Goal: Find specific page/section: Find specific page/section

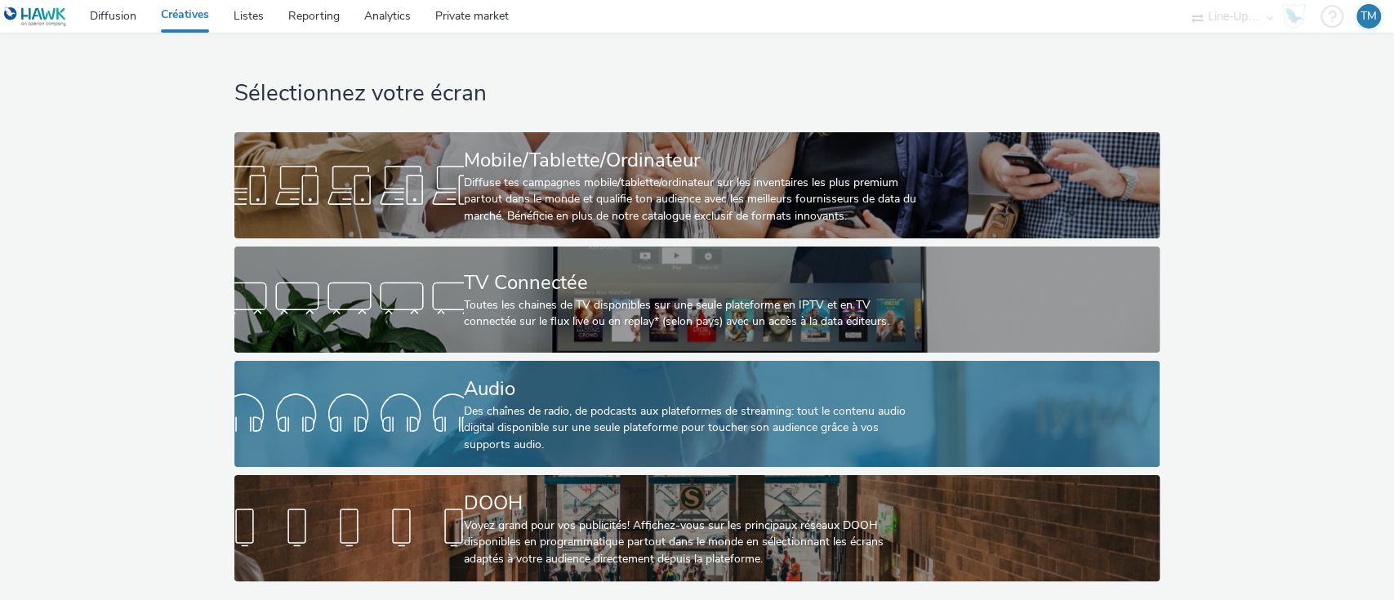
click at [555, 425] on div "Des chaînes de radio, de podcasts aux plateformes de streaming: tout le contenu…" at bounding box center [694, 428] width 460 height 50
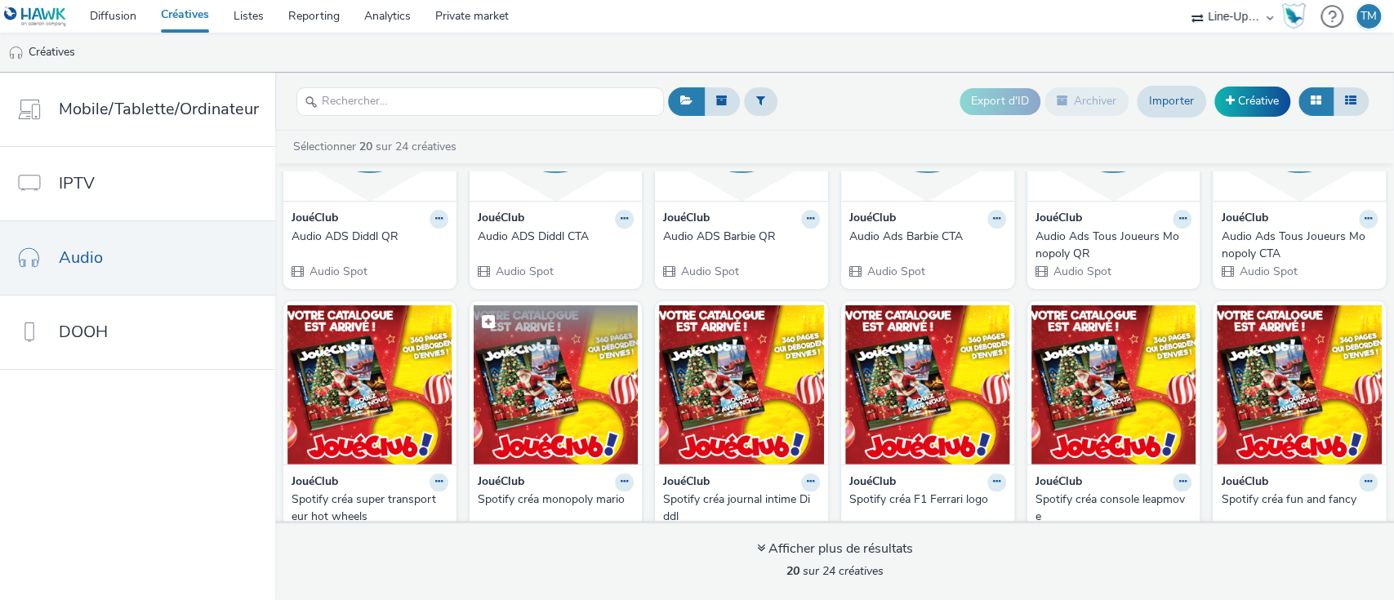
scroll to position [109, 0]
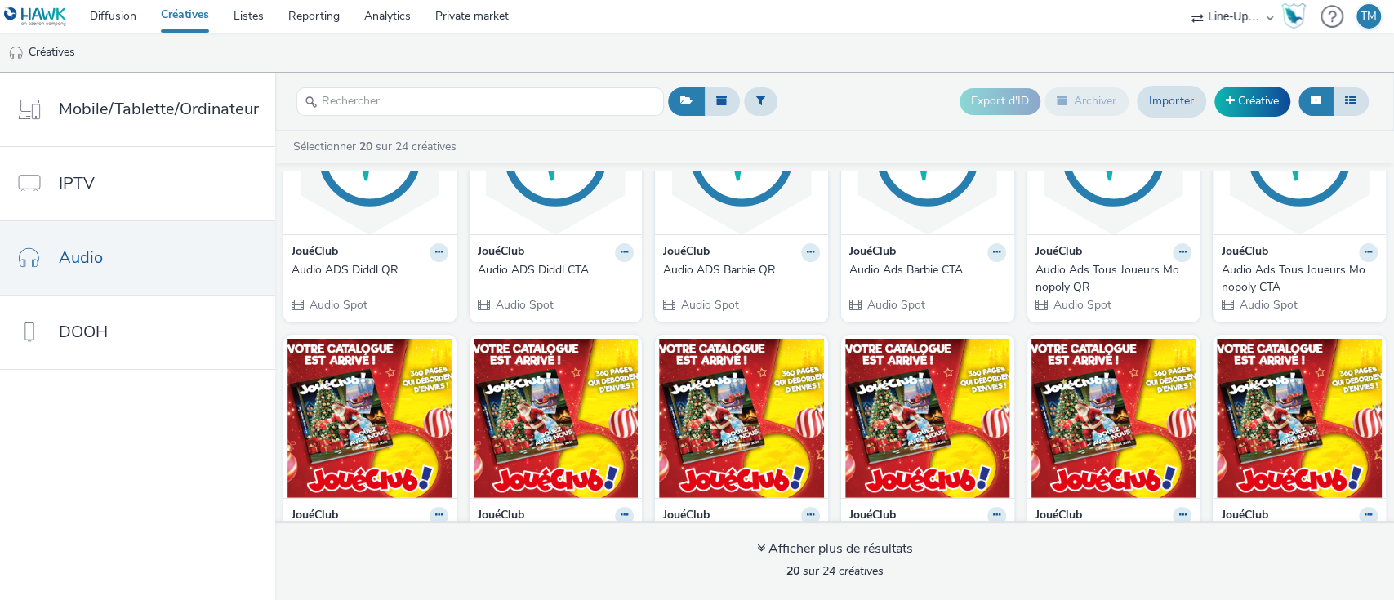
click at [362, 258] on div "JouéClub" at bounding box center [369, 252] width 157 height 19
click at [362, 177] on img at bounding box center [369, 154] width 165 height 159
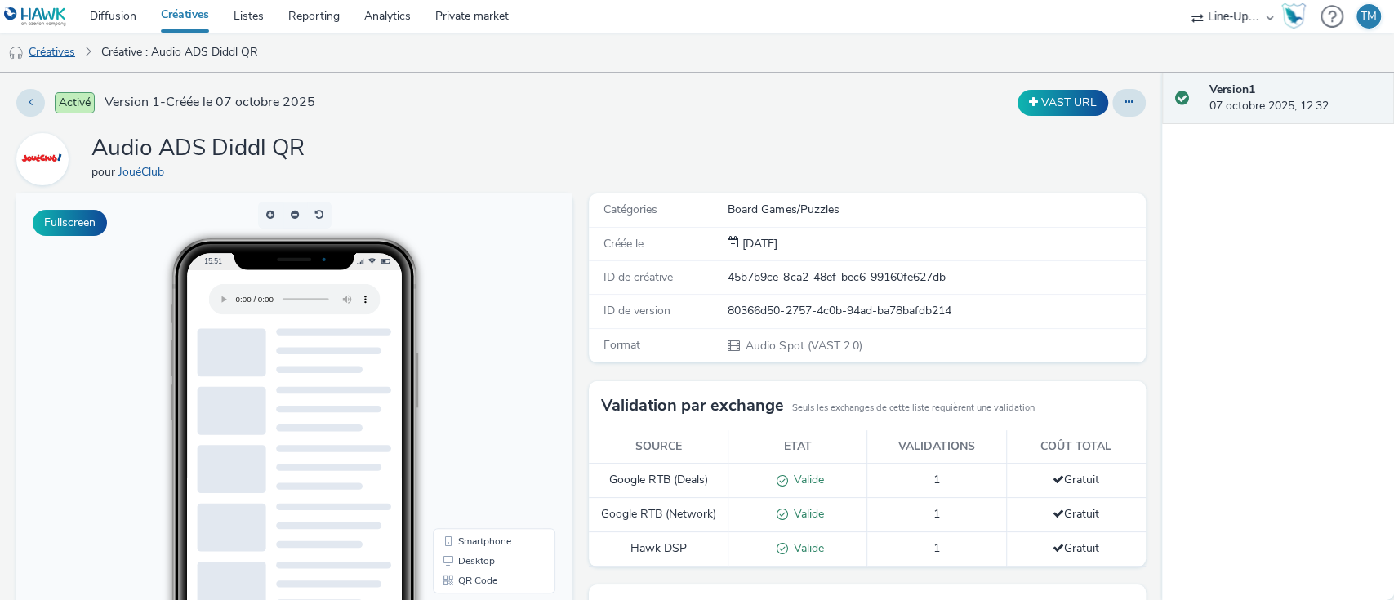
click at [58, 51] on link "Créatives" at bounding box center [41, 52] width 83 height 39
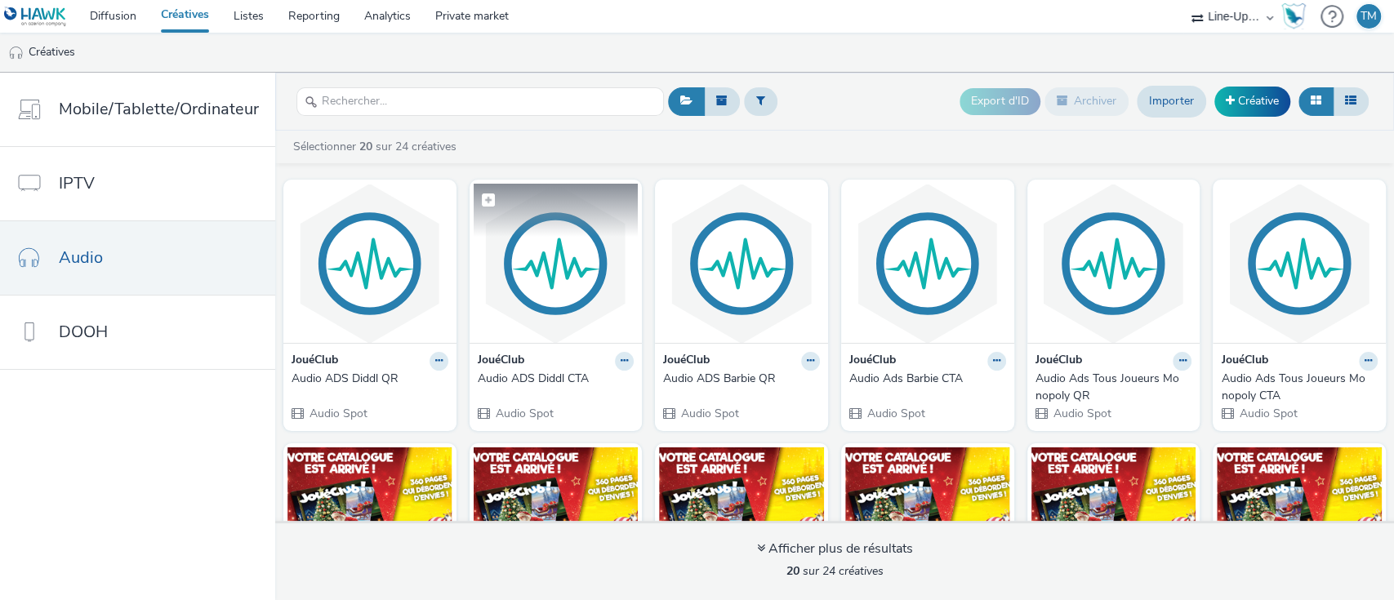
click at [560, 317] on img at bounding box center [556, 263] width 165 height 159
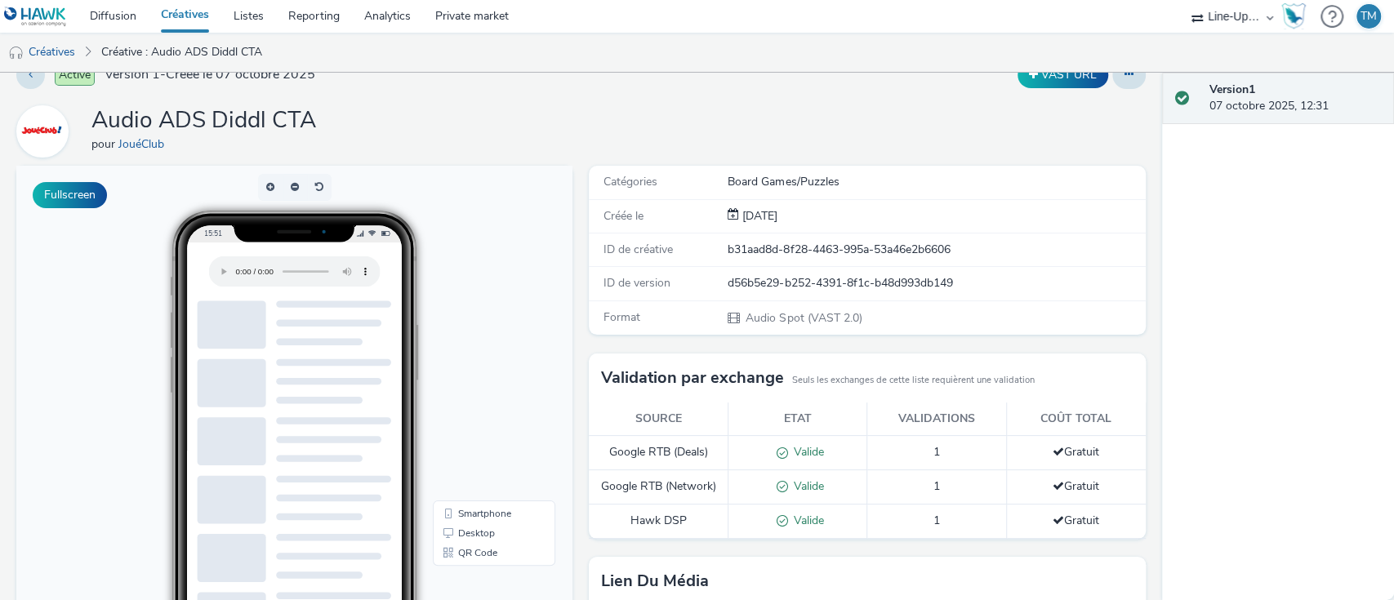
scroll to position [109, 0]
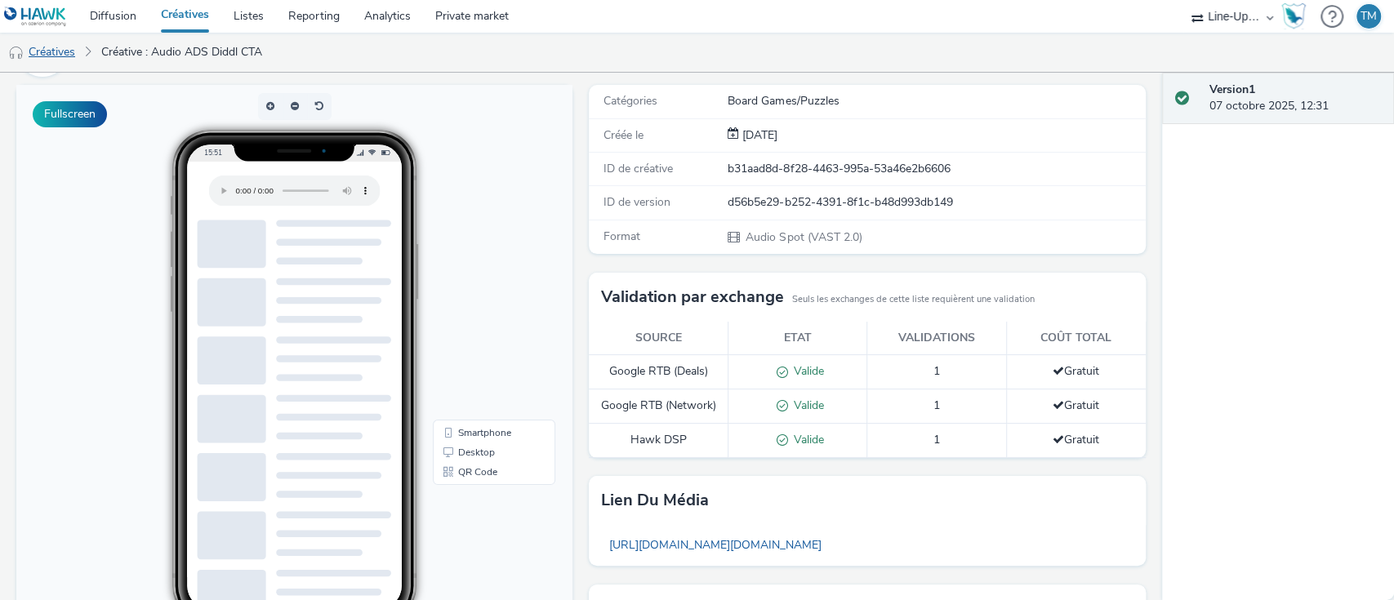
click at [58, 52] on link "Créatives" at bounding box center [41, 52] width 83 height 39
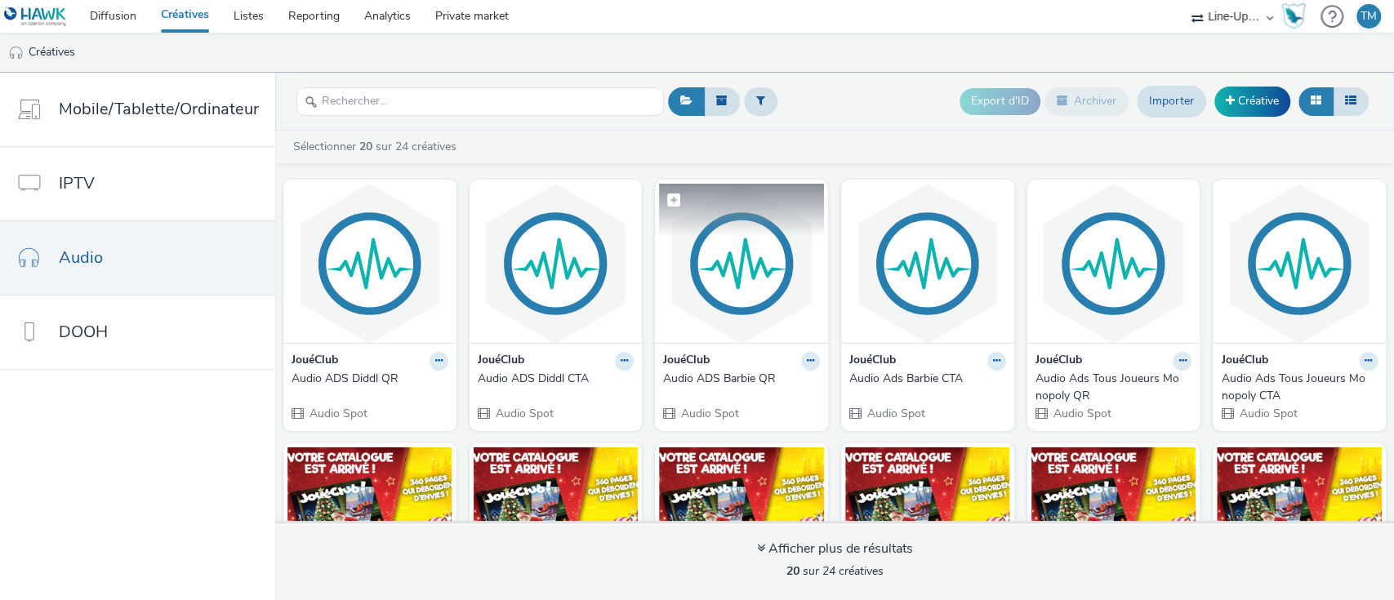
click at [739, 265] on img at bounding box center [741, 263] width 165 height 159
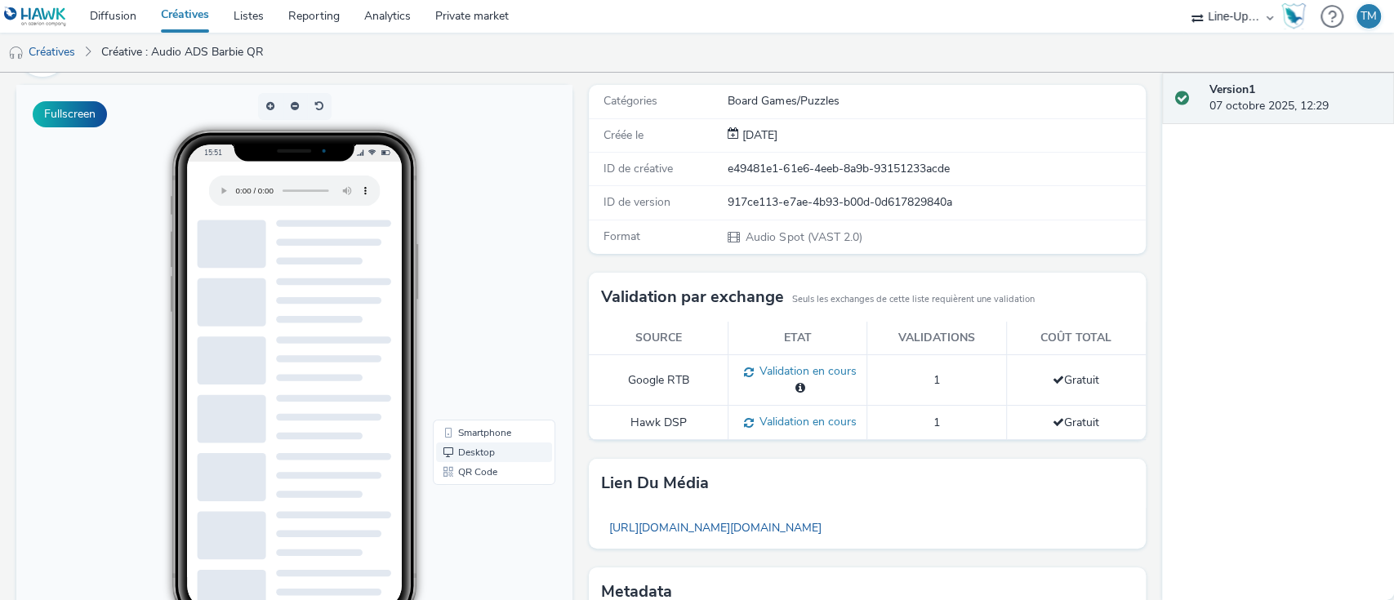
click at [456, 448] on link "Desktop" at bounding box center [494, 453] width 116 height 20
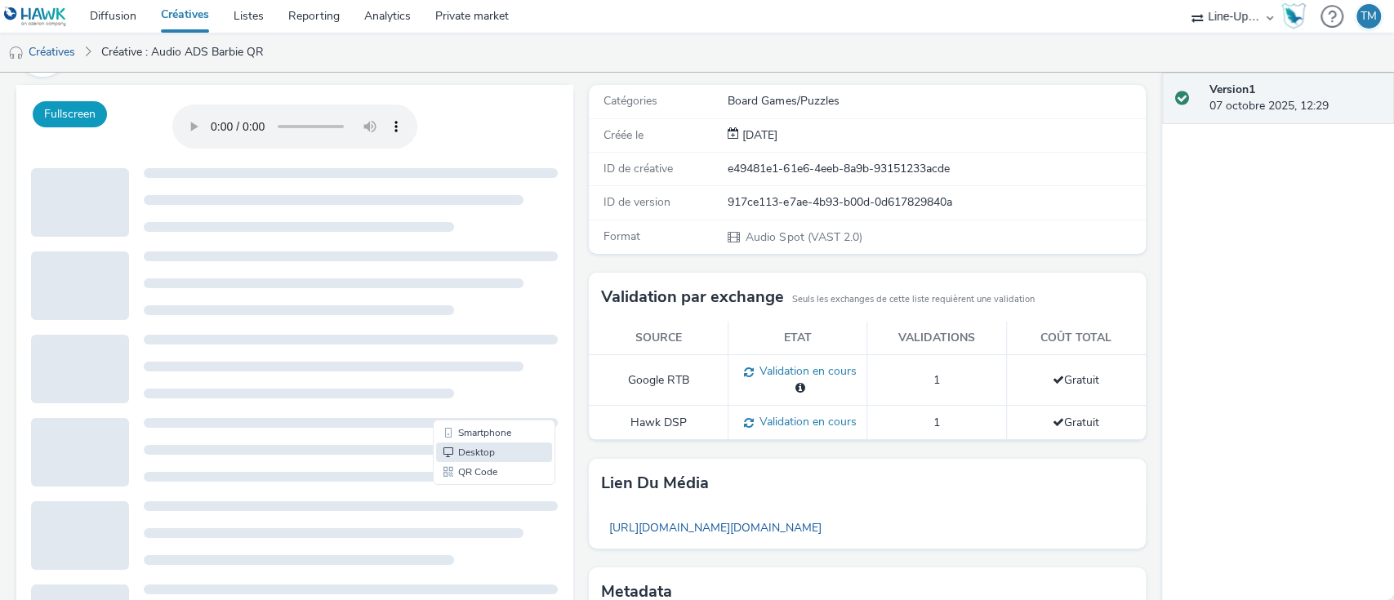
click at [82, 113] on button "Fullscreen" at bounding box center [70, 114] width 74 height 26
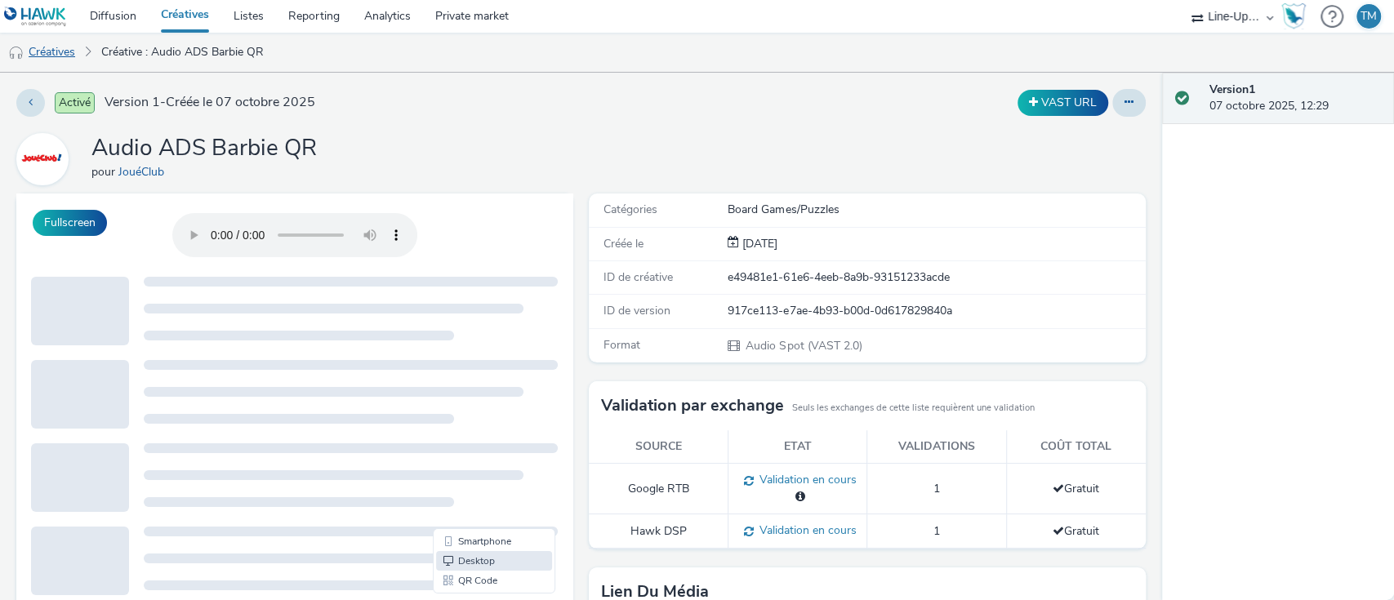
click at [49, 51] on link "Créatives" at bounding box center [41, 52] width 83 height 39
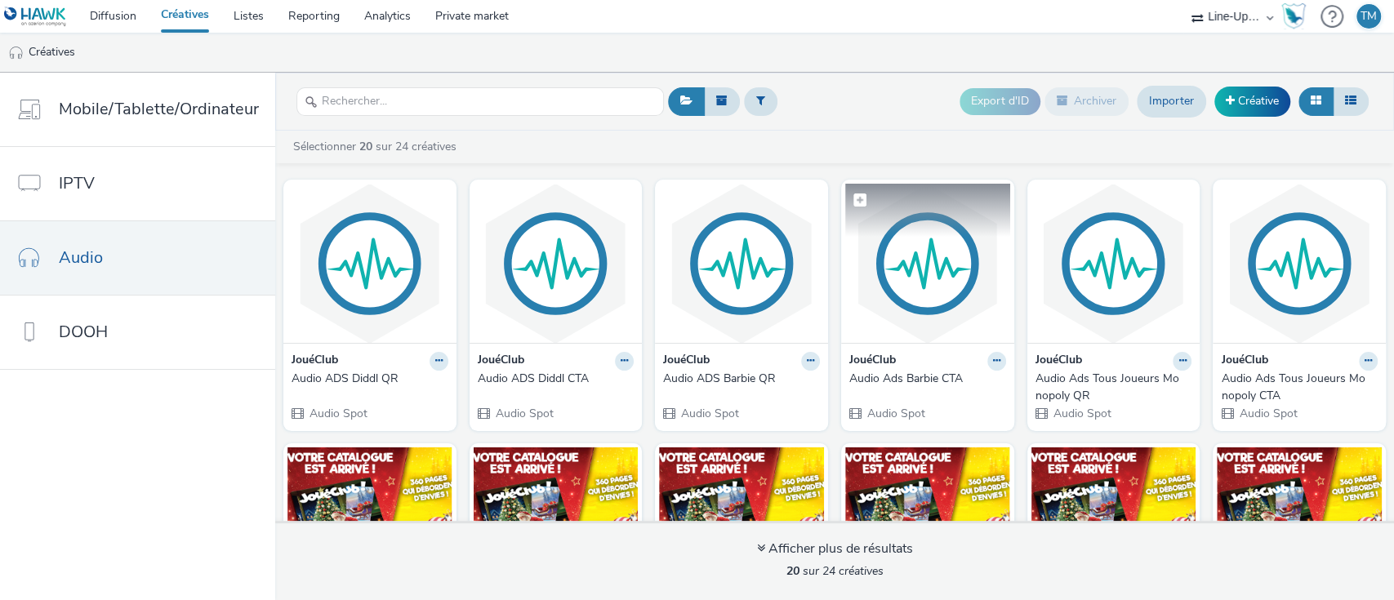
click at [888, 296] on img at bounding box center [927, 263] width 165 height 159
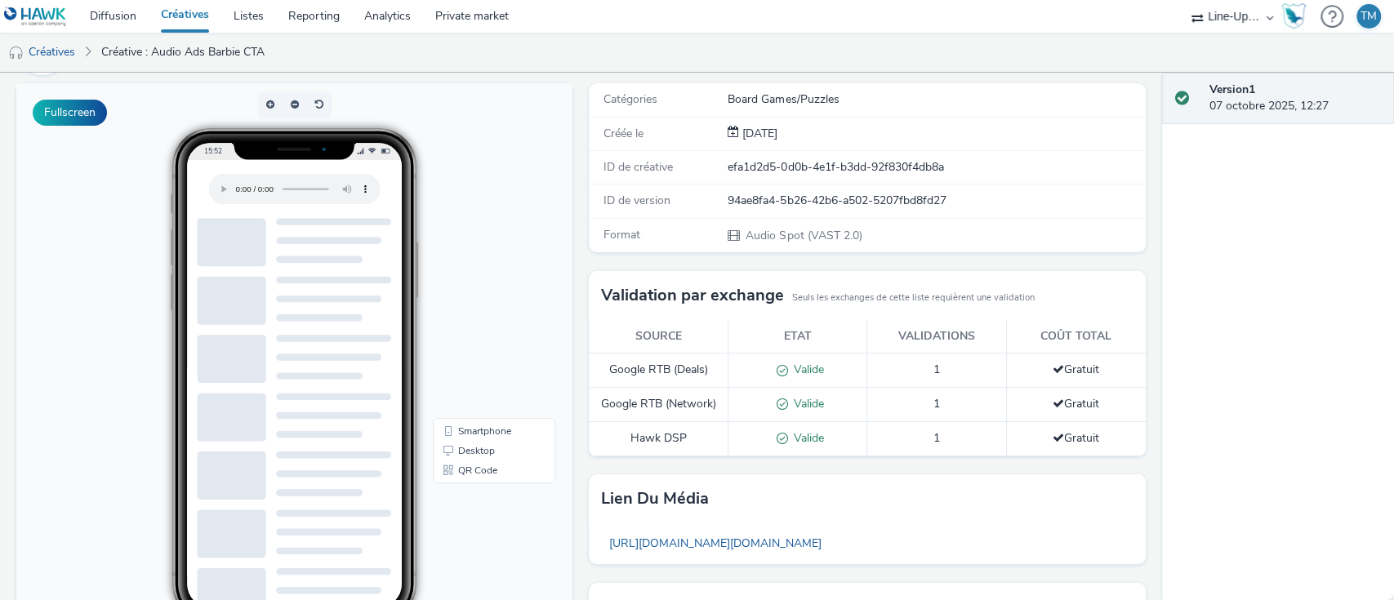
scroll to position [217, 0]
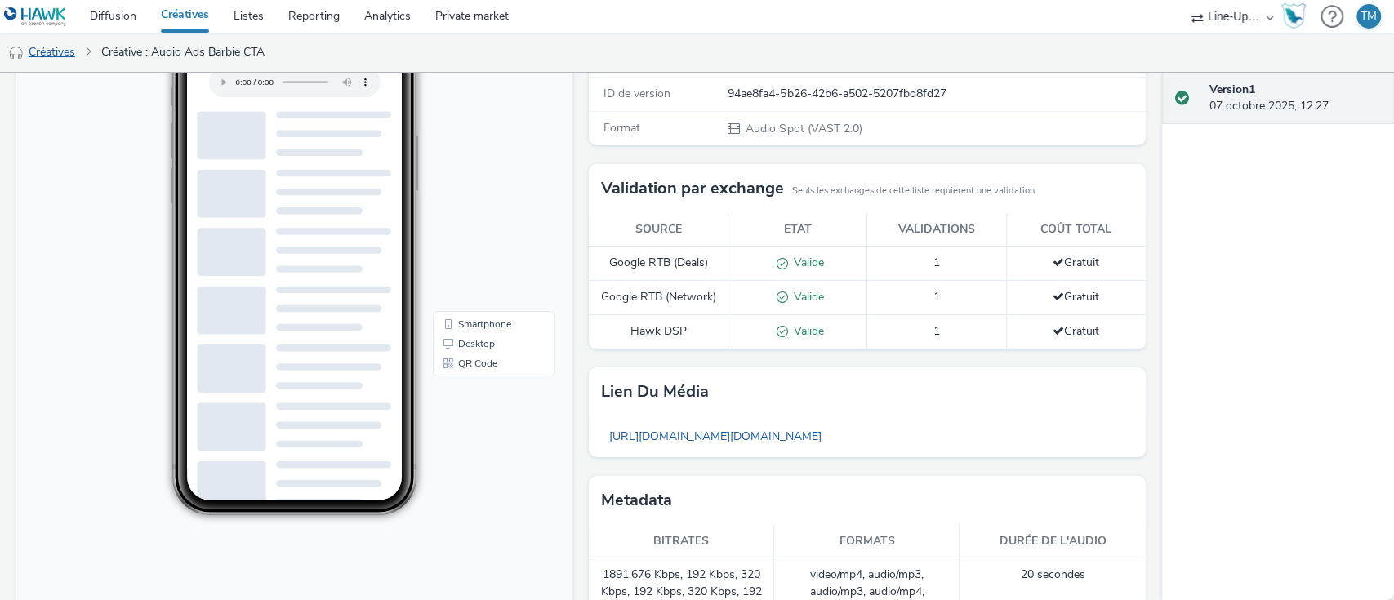
click at [56, 40] on link "Créatives" at bounding box center [41, 52] width 83 height 39
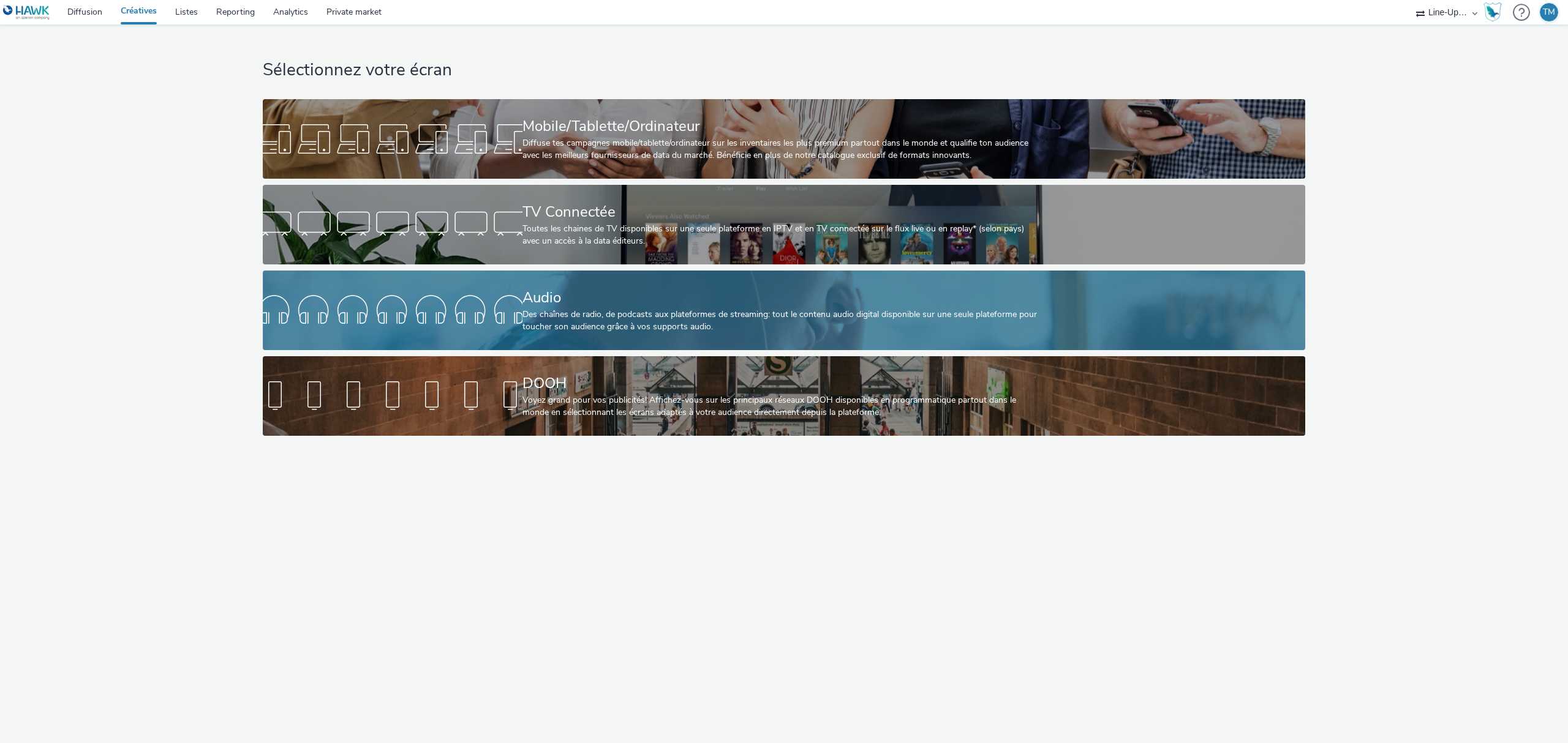
click at [364, 294] on div at bounding box center [392, 310] width 260 height 39
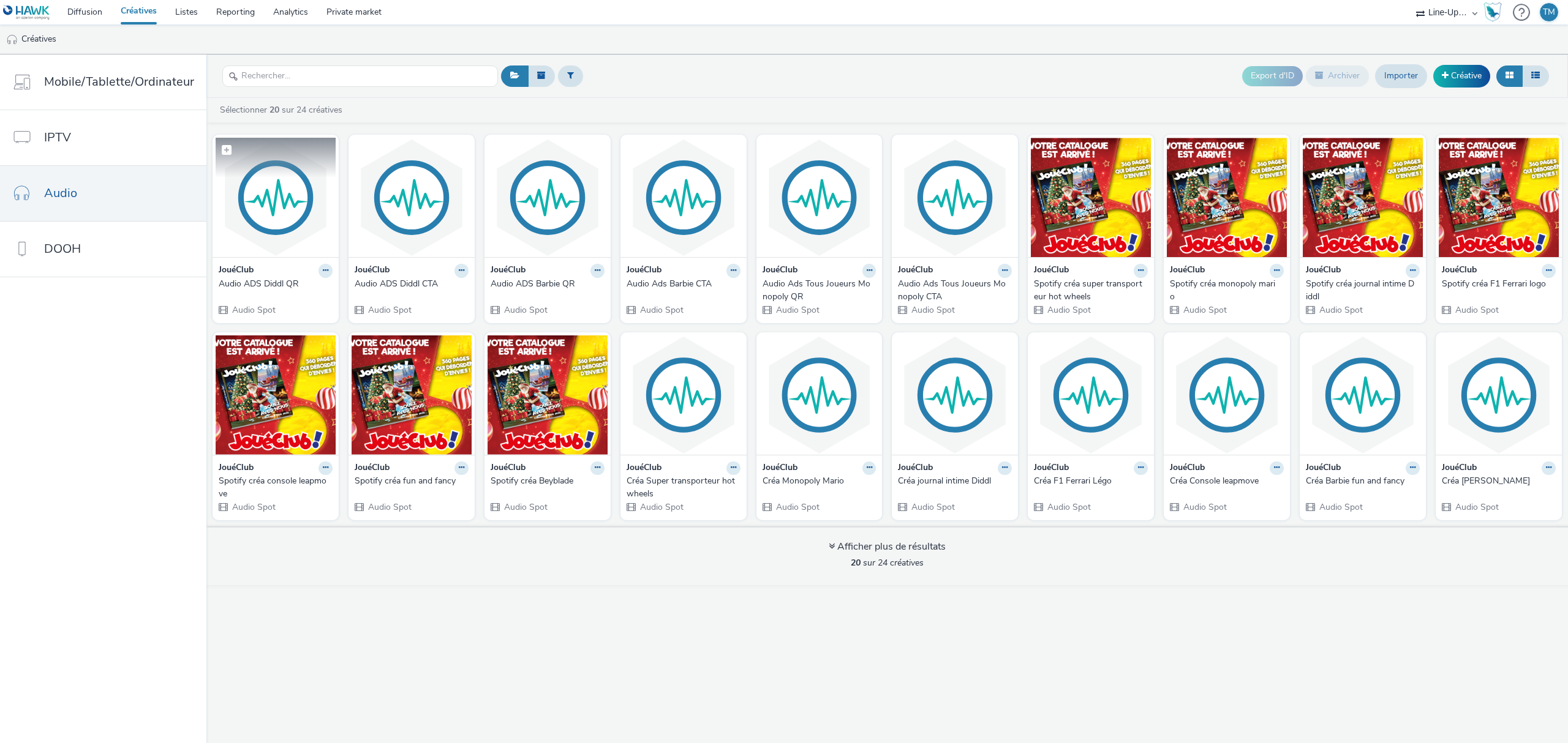
click at [260, 195] on img at bounding box center [275, 197] width 120 height 119
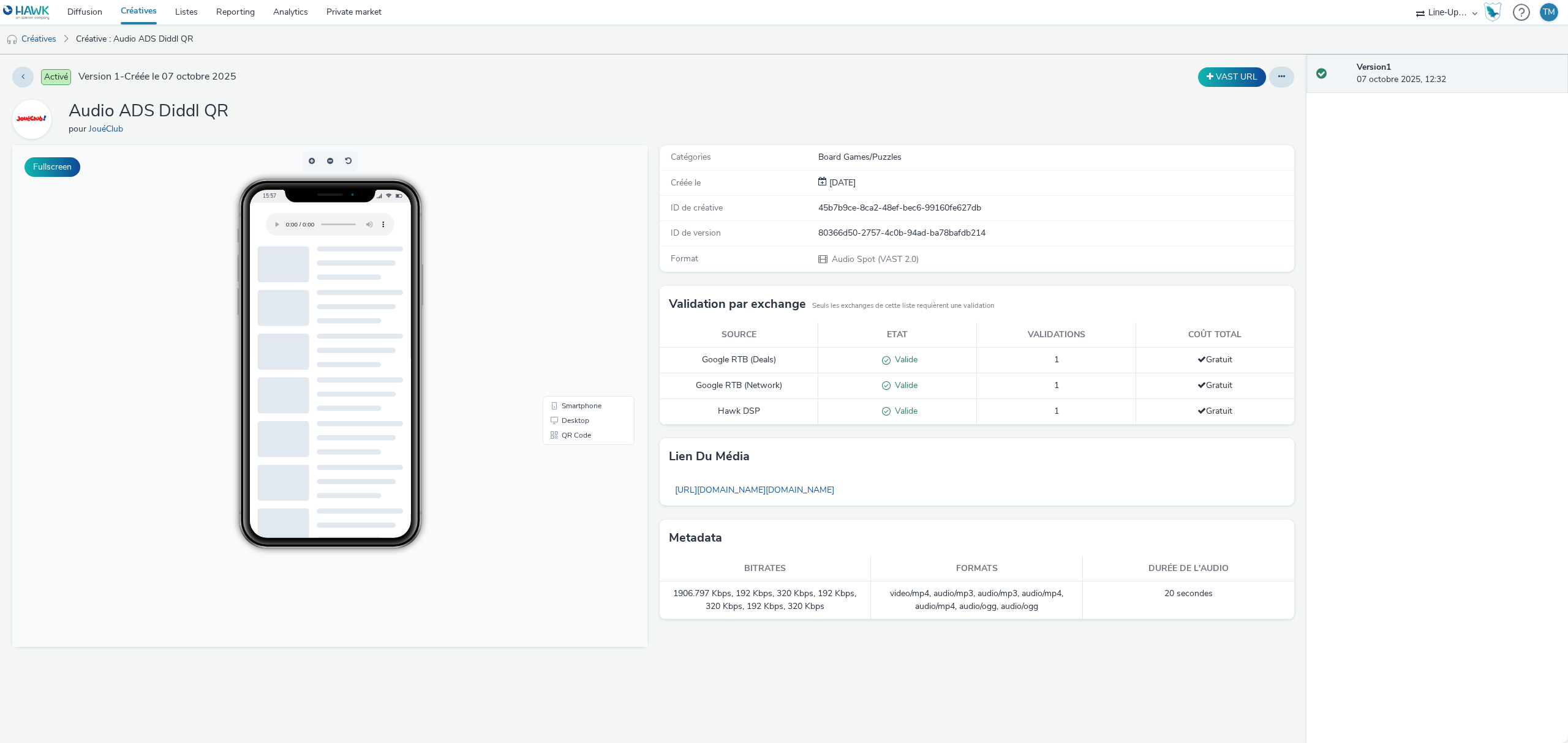
click at [139, 11] on link "Créatives" at bounding box center [139, 12] width 55 height 25
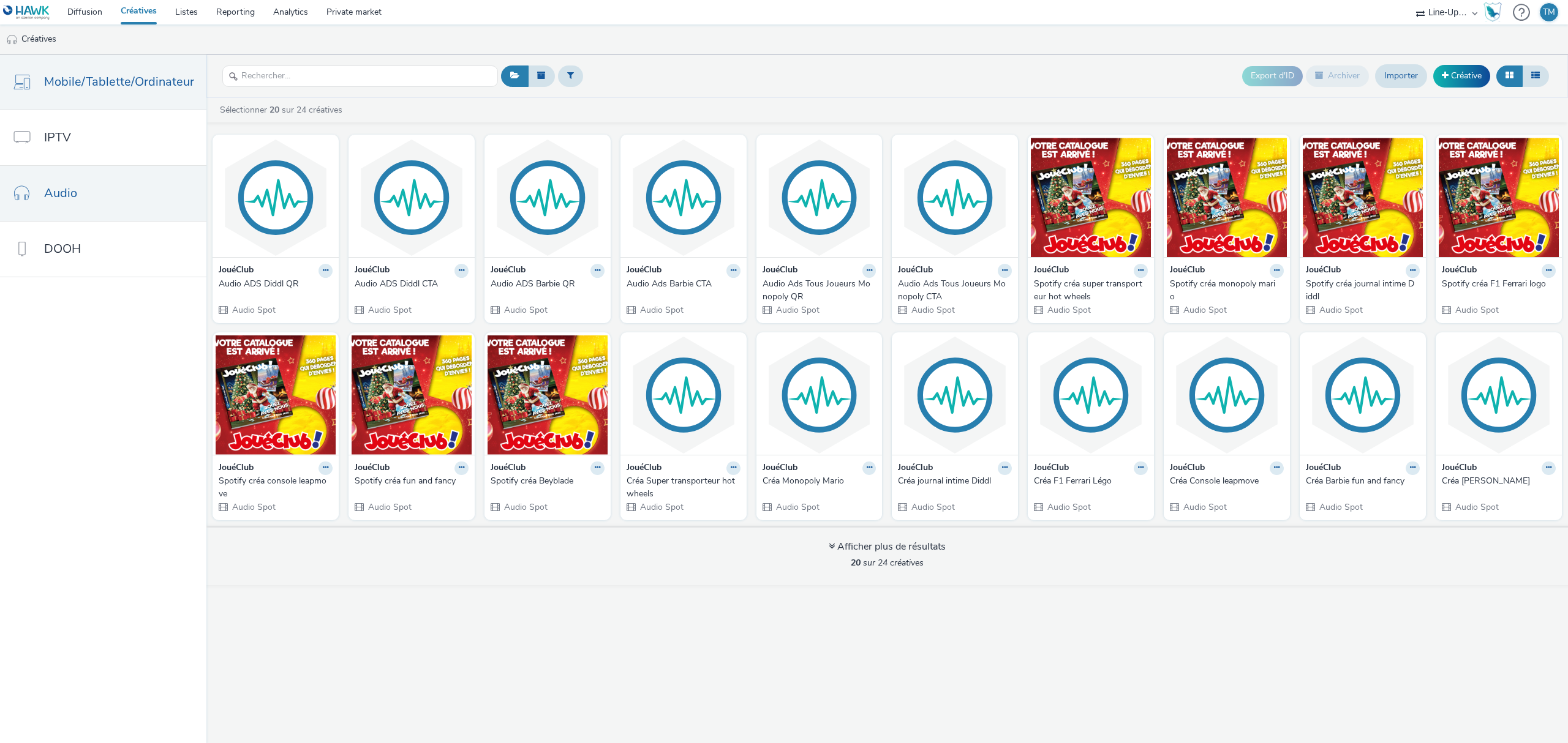
click at [59, 73] on span "Mobile/Tablette/Ordinateur" at bounding box center [119, 82] width 150 height 18
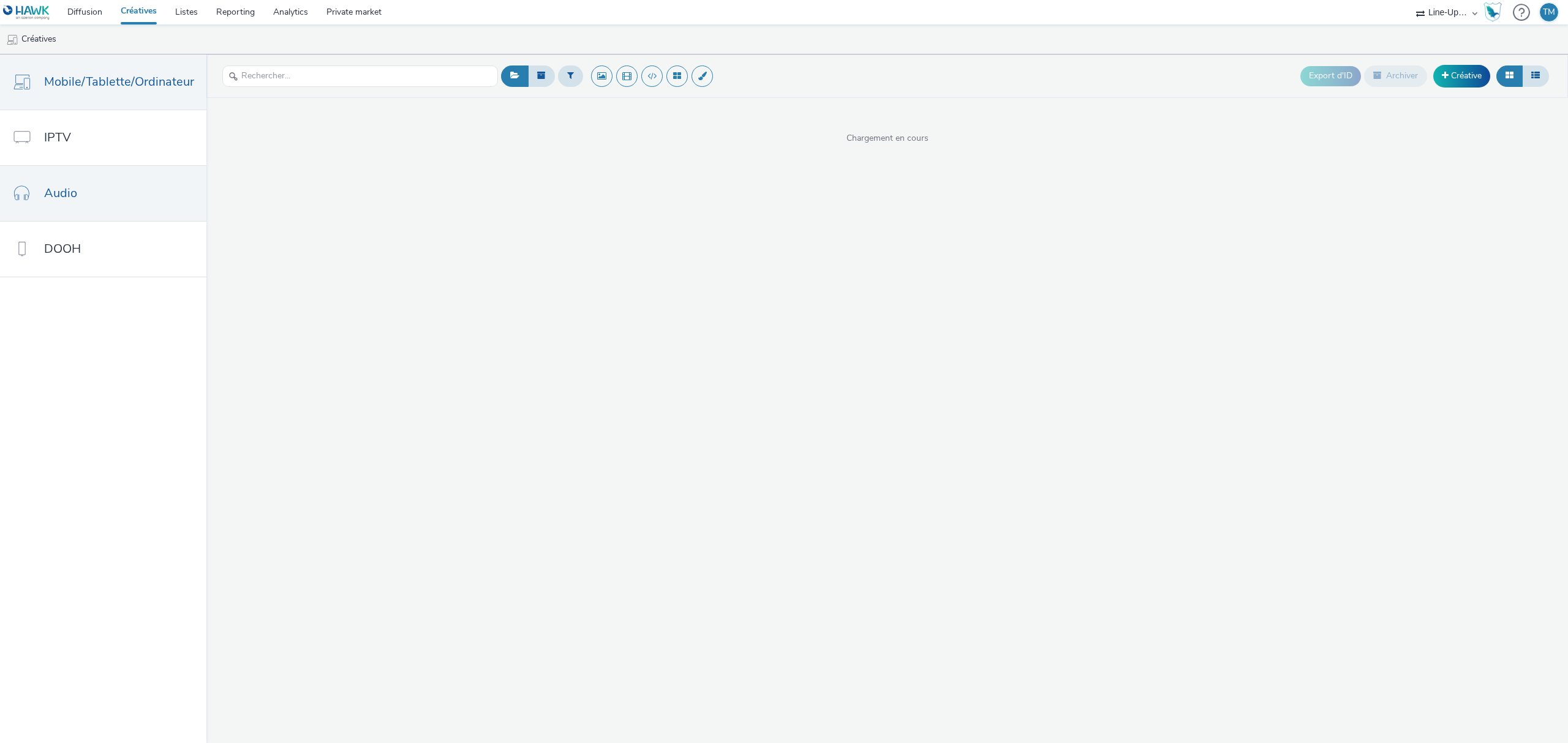
click at [62, 191] on span "Audio" at bounding box center [61, 193] width 33 height 18
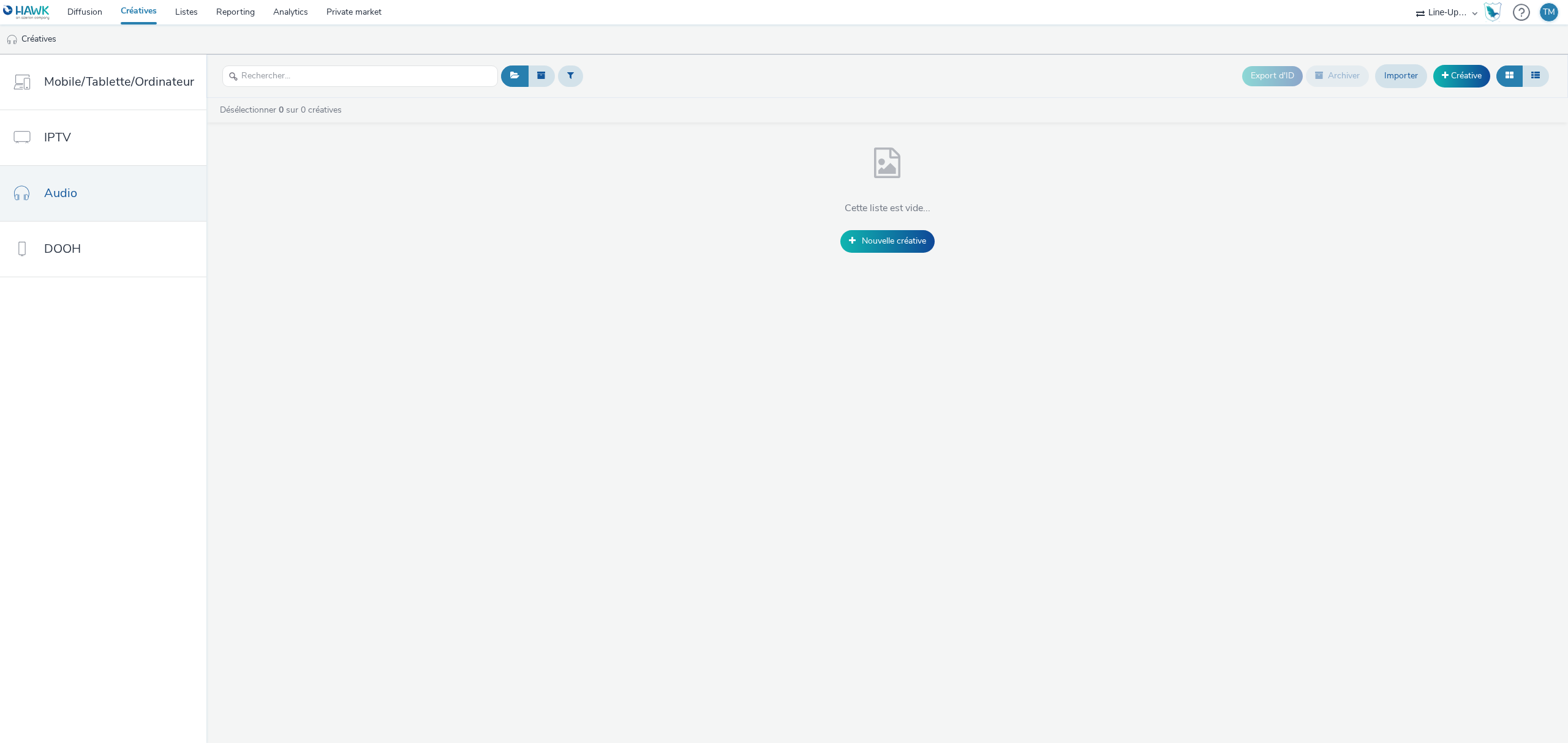
click at [137, 8] on link "Créatives" at bounding box center [139, 12] width 55 height 25
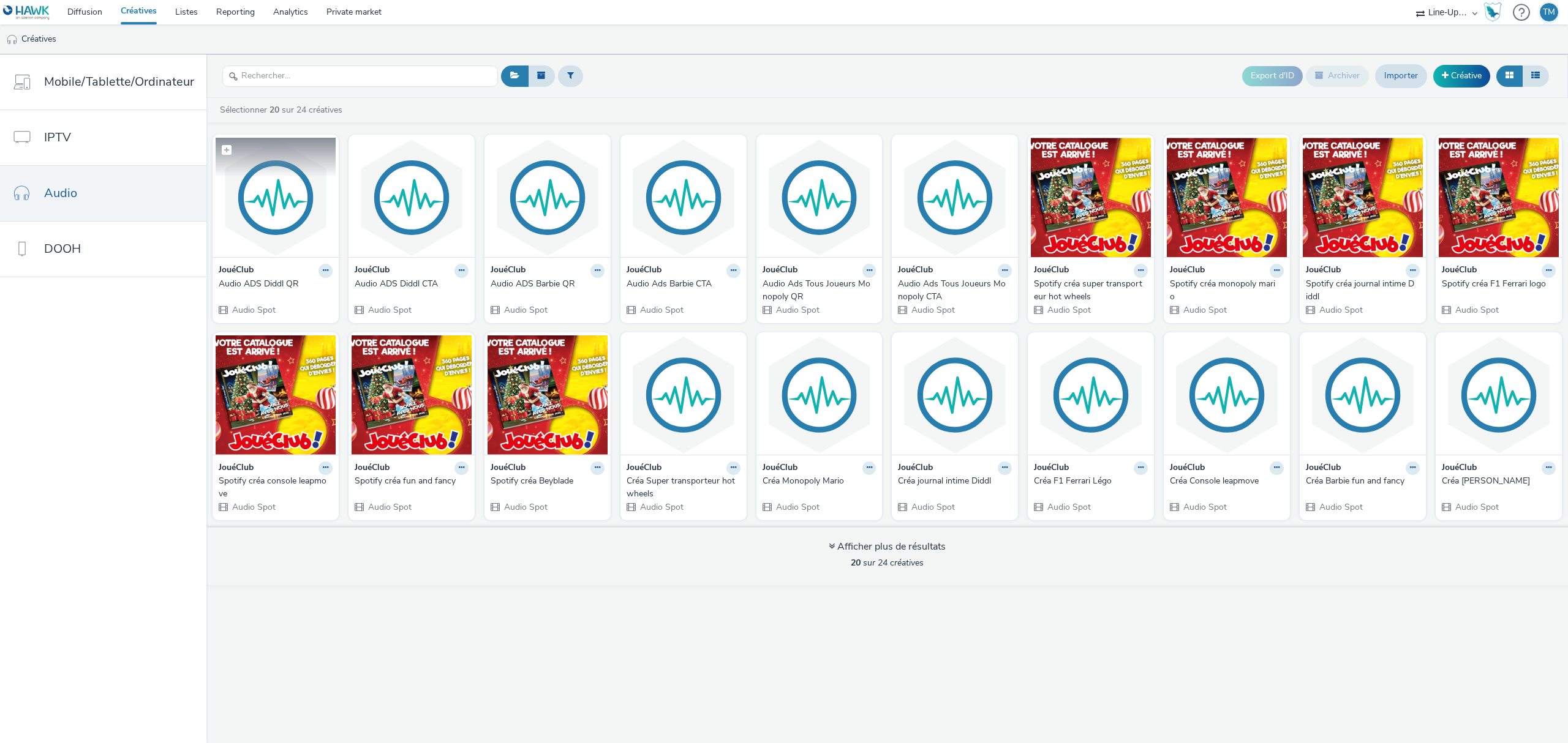
click at [281, 196] on img at bounding box center [275, 197] width 120 height 119
